Goal: Information Seeking & Learning: Learn about a topic

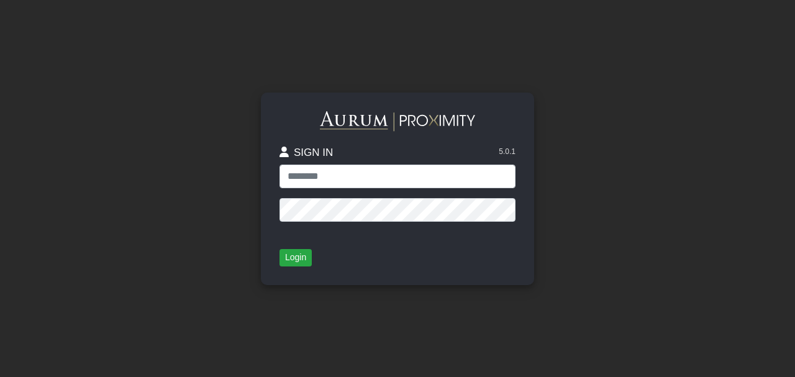
type input "**********"
click at [296, 260] on button "Login" at bounding box center [296, 257] width 32 height 17
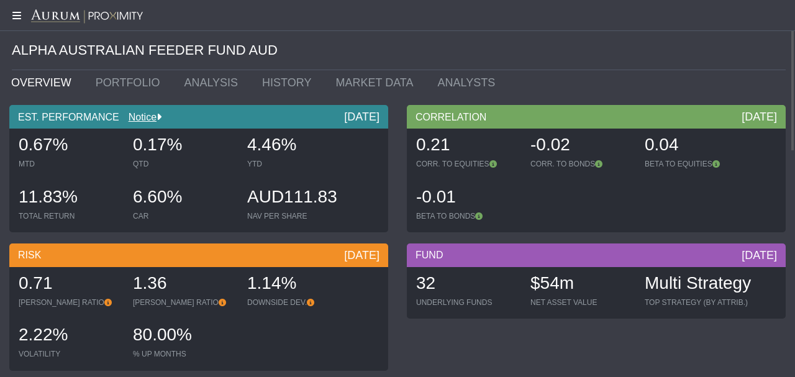
click at [19, 15] on icon at bounding box center [15, 16] width 31 height 10
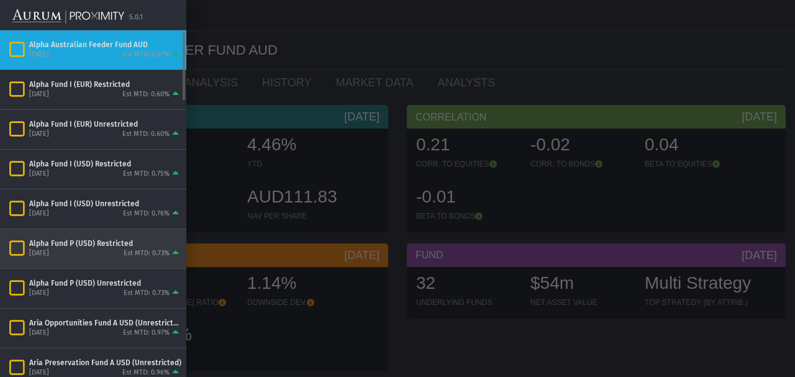
click at [42, 244] on div "Alpha Fund P (USD) Restricted" at bounding box center [105, 244] width 152 height 10
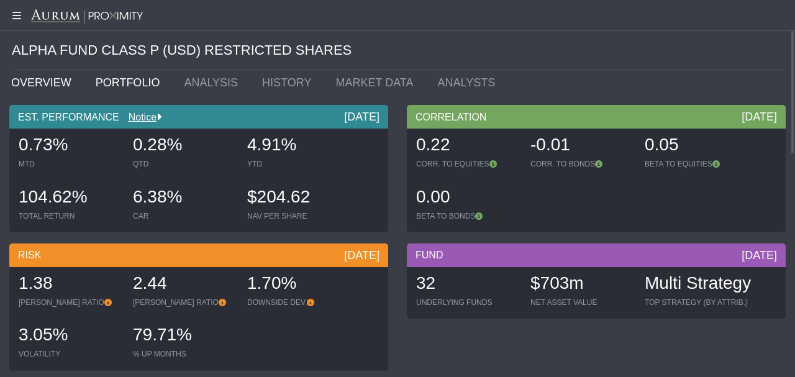
click at [126, 82] on link "PORTFOLIO" at bounding box center [130, 82] width 89 height 25
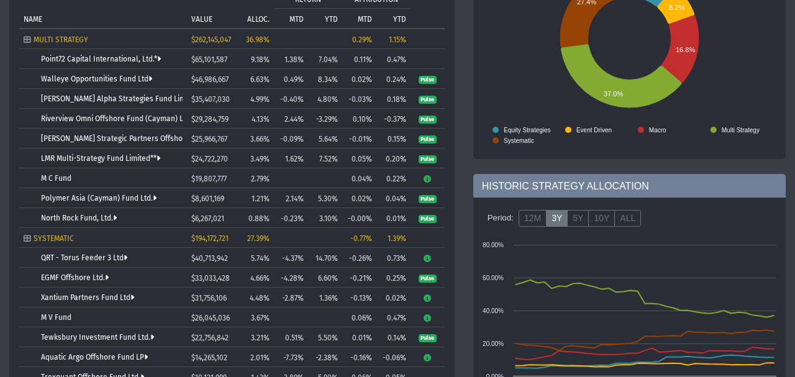
scroll to position [11, 0]
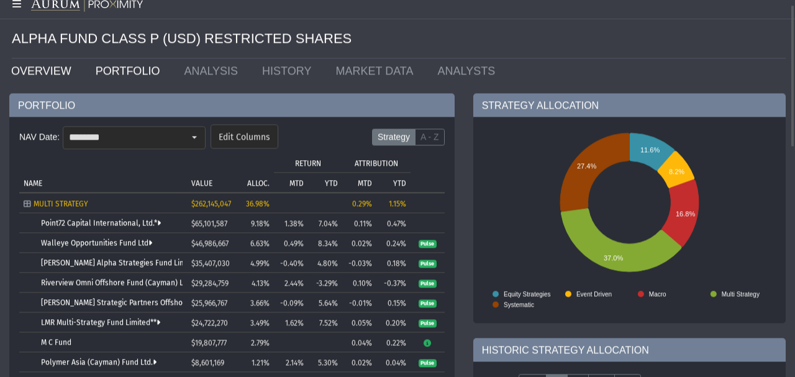
click at [43, 73] on link "OVERVIEW" at bounding box center [44, 70] width 85 height 25
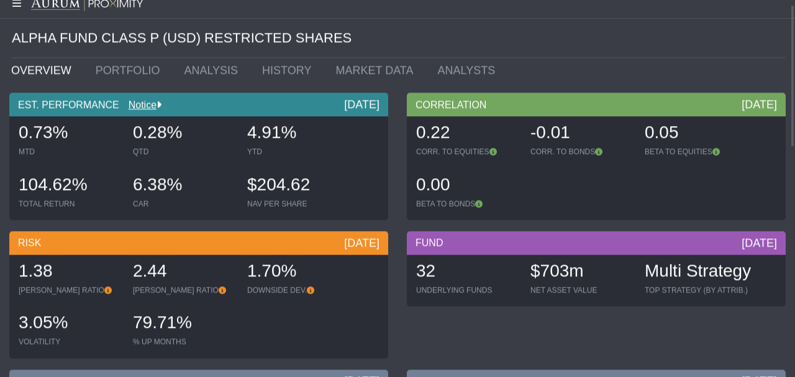
scroll to position [12, 0]
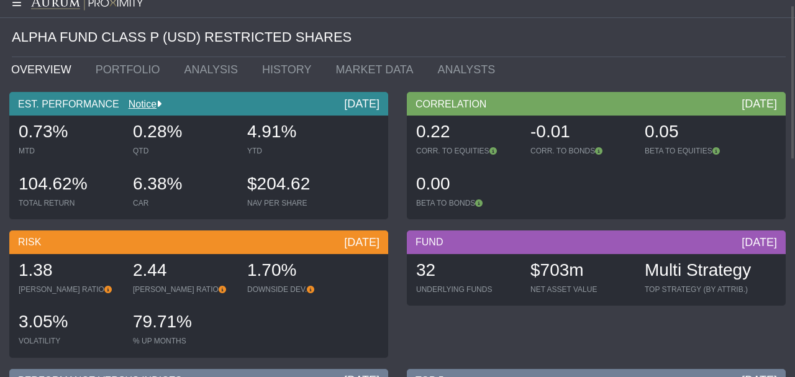
drag, startPoint x: 592, startPoint y: 272, endPoint x: 490, endPoint y: 263, distance: 102.3
click at [490, 263] on div "32 UNDERLYING FUNDS $703m NET ASSET VALUE Multi Strategy TOP STRATEGY (BY ATTRI…" at bounding box center [596, 280] width 373 height 52
drag, startPoint x: 247, startPoint y: 135, endPoint x: 301, endPoint y: 134, distance: 53.5
click at [301, 134] on div "4.91%" at bounding box center [298, 133] width 102 height 26
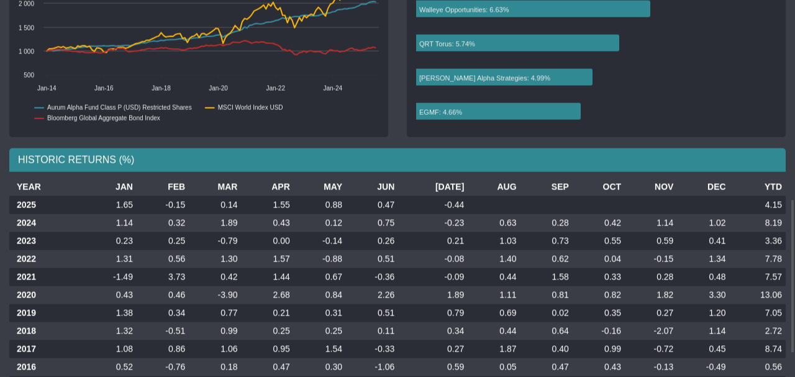
scroll to position [487, 0]
drag, startPoint x: 383, startPoint y: 205, endPoint x: 459, endPoint y: 203, distance: 75.9
click at [459, 203] on tr "2025 1.65 -0.15 0.14 1.55 0.88 0.47 -0.44 4.15" at bounding box center [397, 204] width 777 height 18
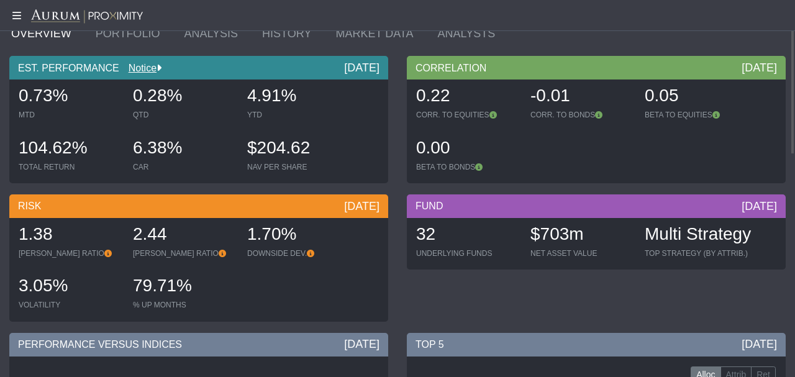
scroll to position [0, 0]
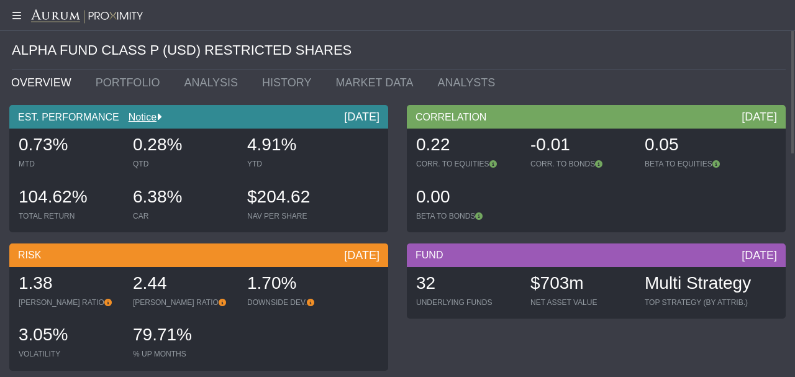
click at [47, 86] on link "OVERVIEW" at bounding box center [44, 82] width 85 height 25
click at [99, 83] on link "PORTFOLIO" at bounding box center [130, 82] width 89 height 25
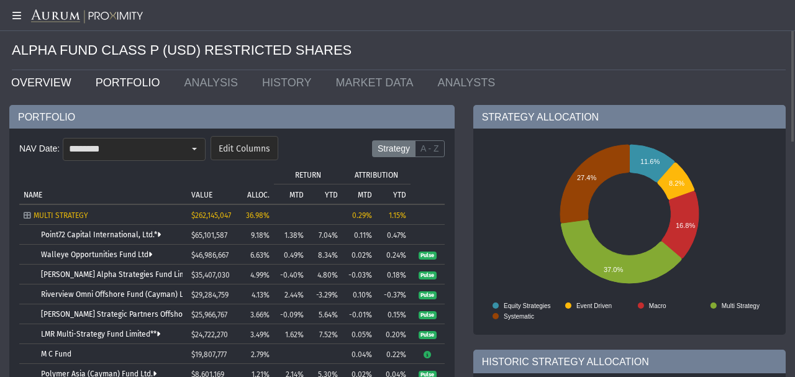
click at [39, 85] on link "OVERVIEW" at bounding box center [44, 82] width 85 height 25
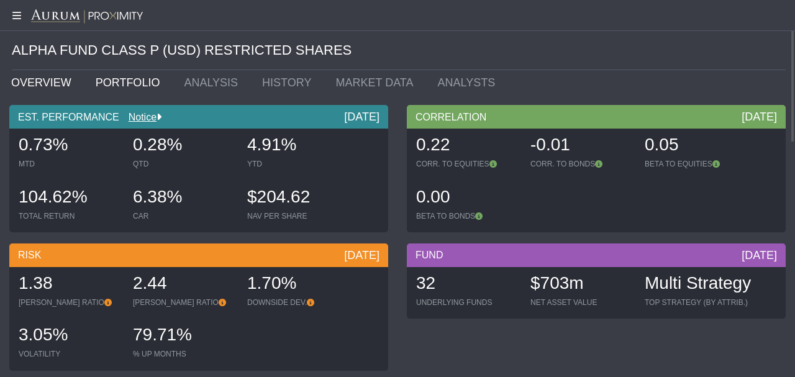
click at [126, 80] on link "PORTFOLIO" at bounding box center [130, 82] width 89 height 25
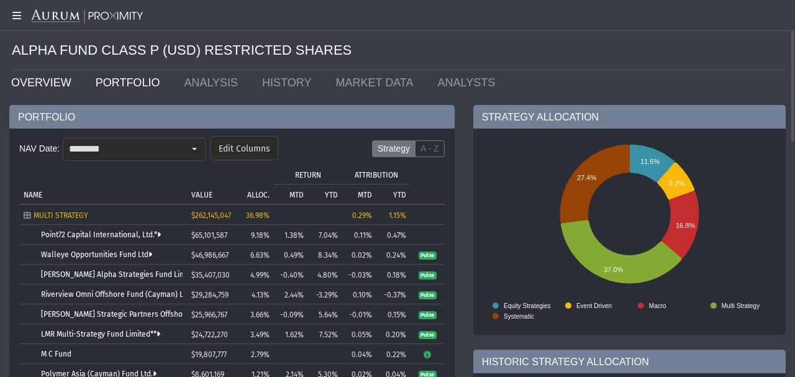
click at [29, 83] on link "OVERVIEW" at bounding box center [44, 82] width 85 height 25
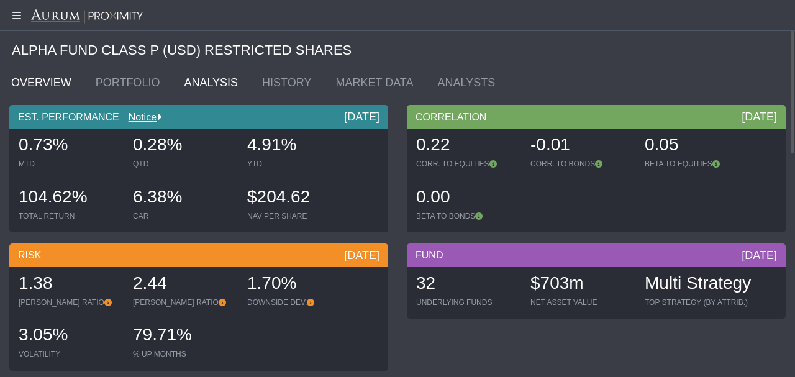
click at [188, 85] on link "ANALYSIS" at bounding box center [214, 82] width 78 height 25
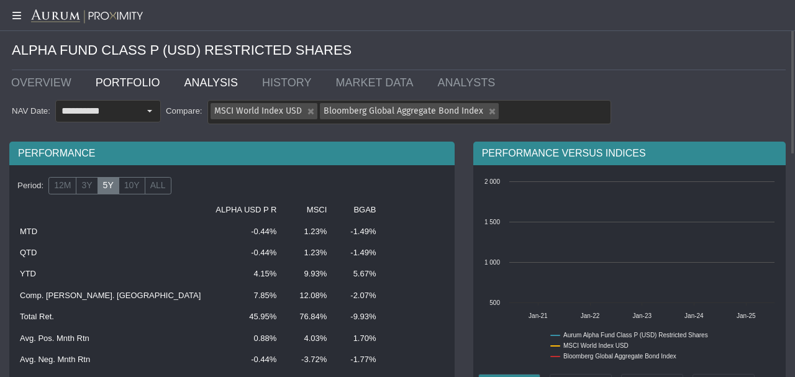
click at [125, 83] on link "PORTFOLIO" at bounding box center [130, 82] width 89 height 25
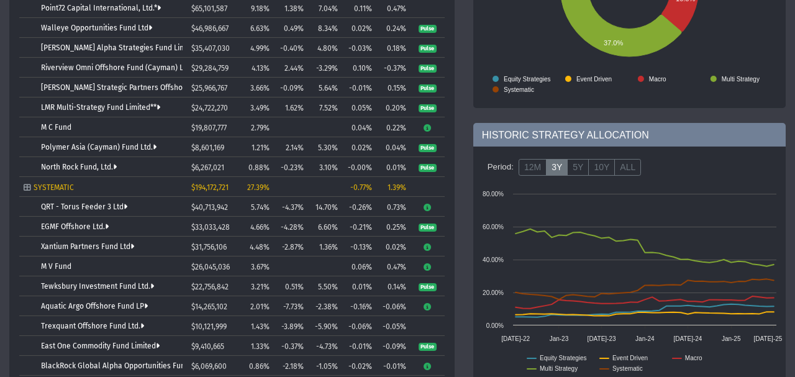
scroll to position [199, 0]
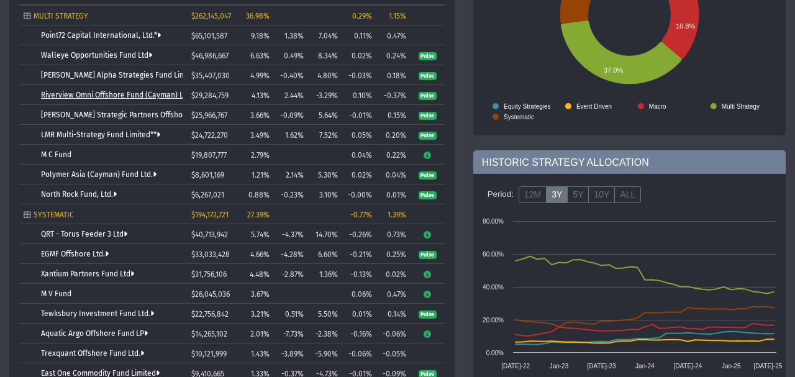
click at [65, 94] on link "Riverview Omni Offshore Fund (Cayman) Ltd." at bounding box center [118, 95] width 155 height 9
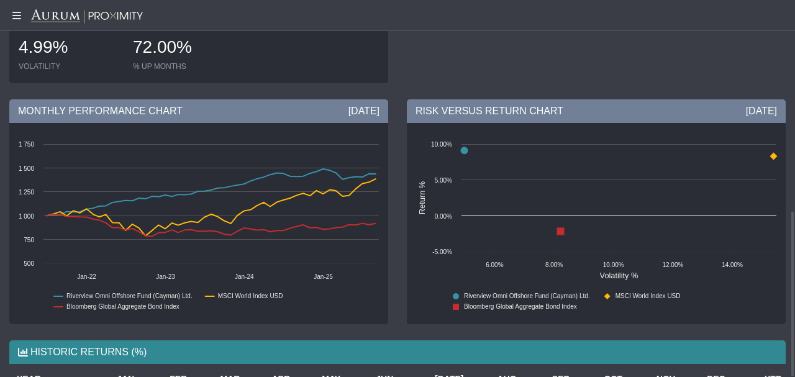
scroll to position [477, 0]
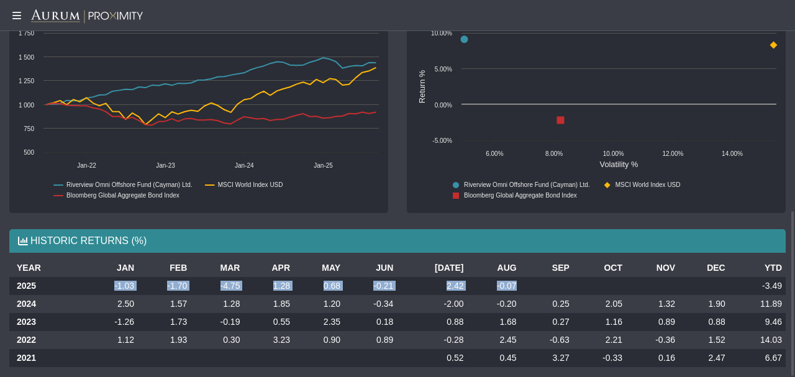
drag, startPoint x: 101, startPoint y: 275, endPoint x: 528, endPoint y: 277, distance: 427.5
click at [528, 277] on tr "2025 -1.03 -1.70 -4.75 1.28 0.68 -0.21 2.42 -0.07 -3.49" at bounding box center [397, 286] width 777 height 18
click at [526, 297] on td "0.25" at bounding box center [547, 304] width 53 height 18
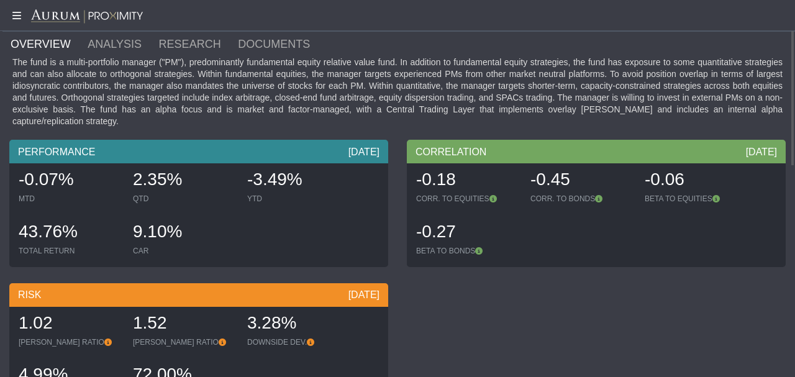
scroll to position [0, 0]
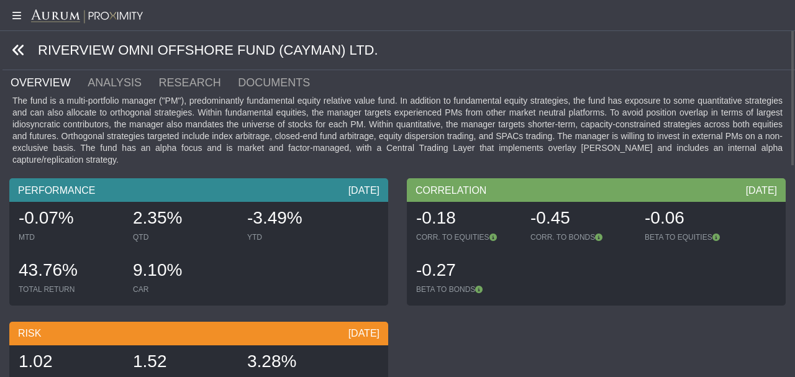
click at [19, 52] on icon at bounding box center [19, 50] width 14 height 14
